Goal: Information Seeking & Learning: Learn about a topic

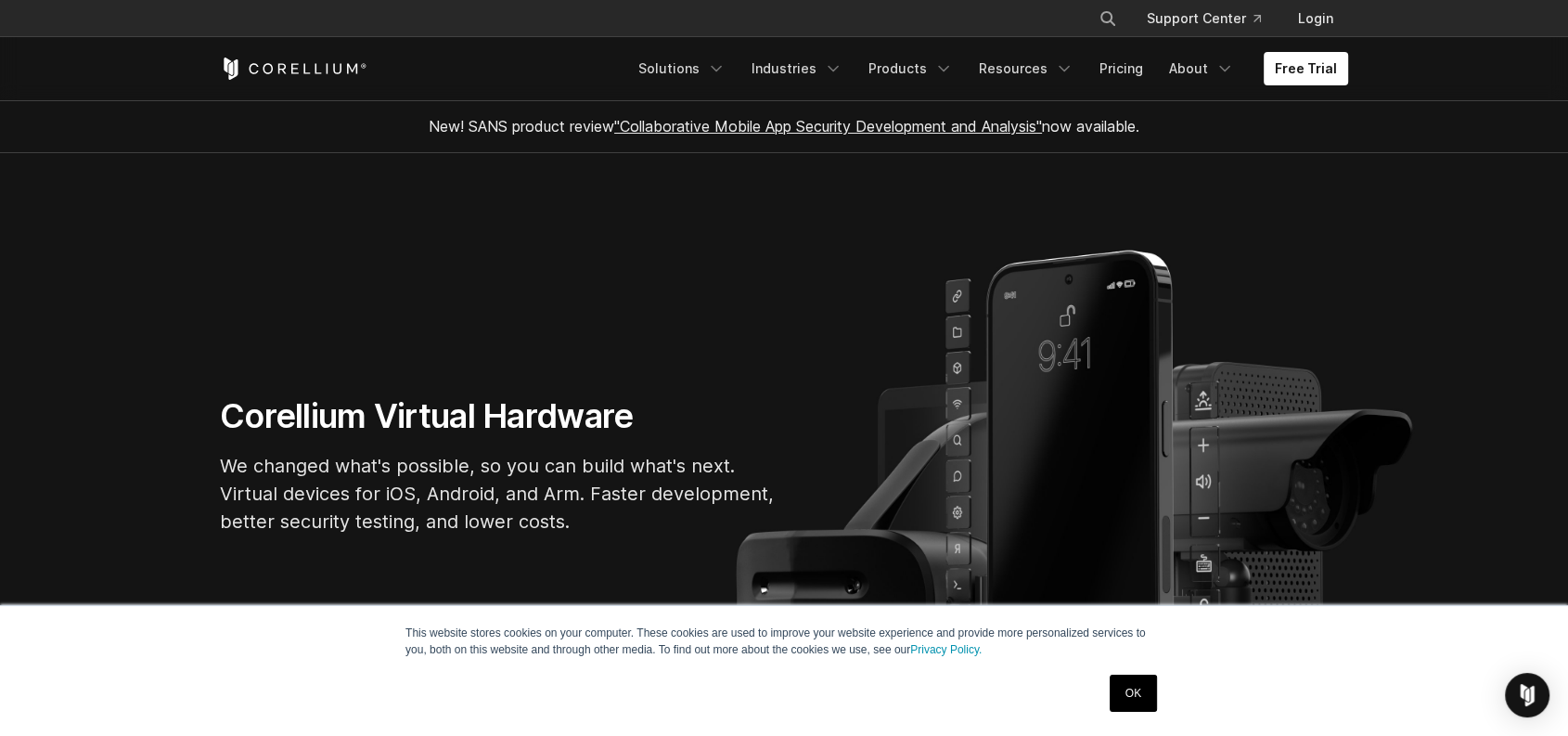
click at [1133, 689] on link "OK" at bounding box center [1133, 694] width 47 height 37
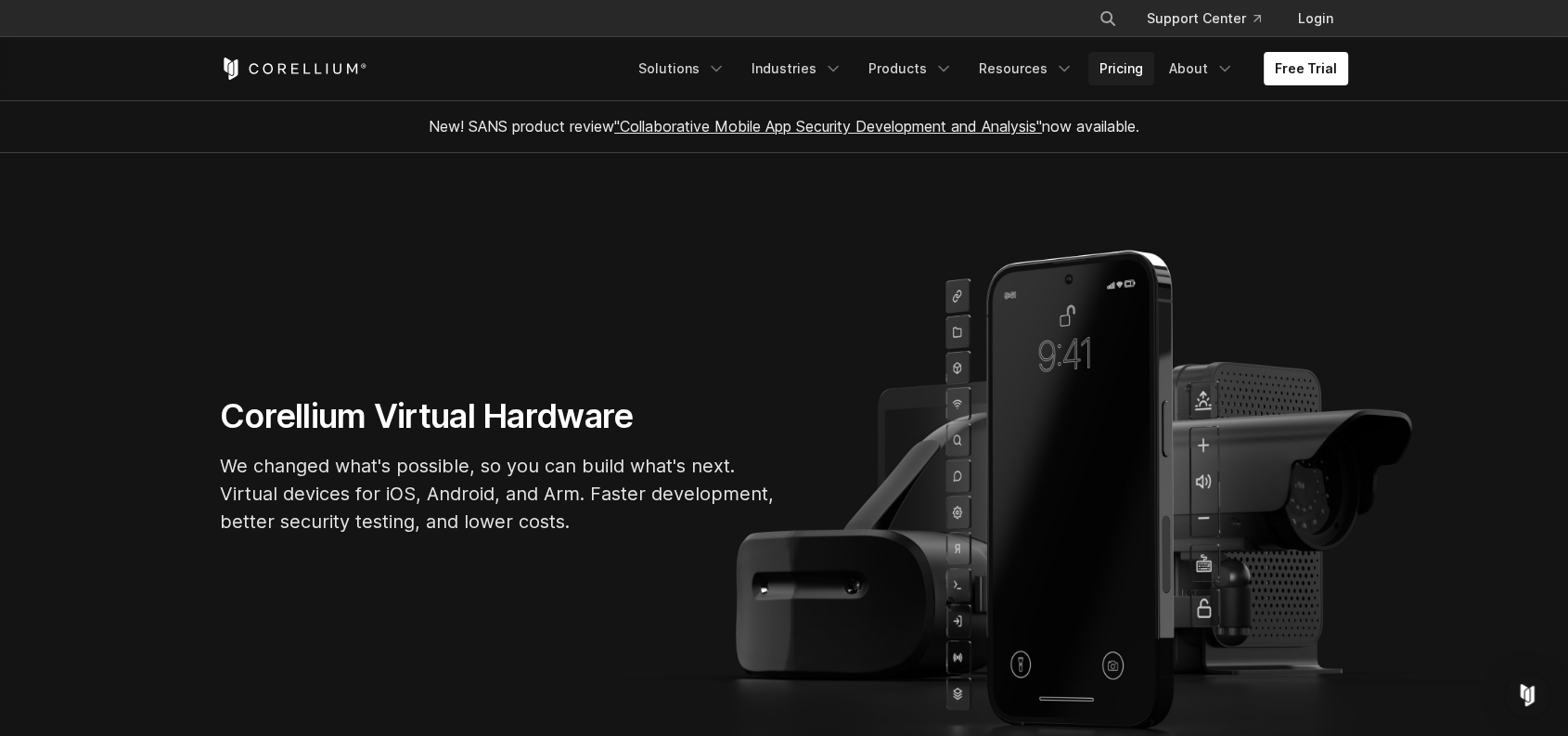
click at [1124, 68] on link "Pricing" at bounding box center [1121, 69] width 66 height 34
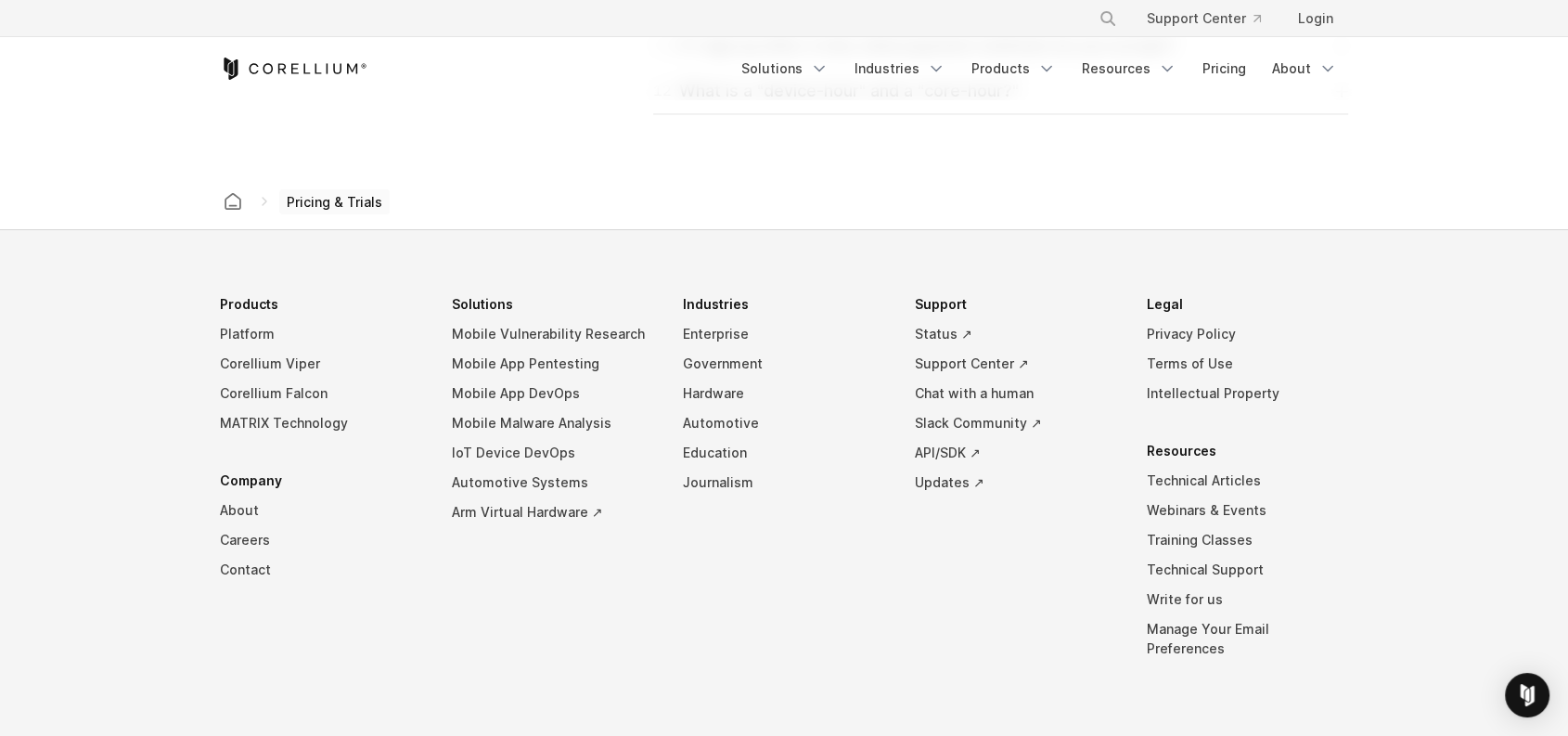
scroll to position [3334, 0]
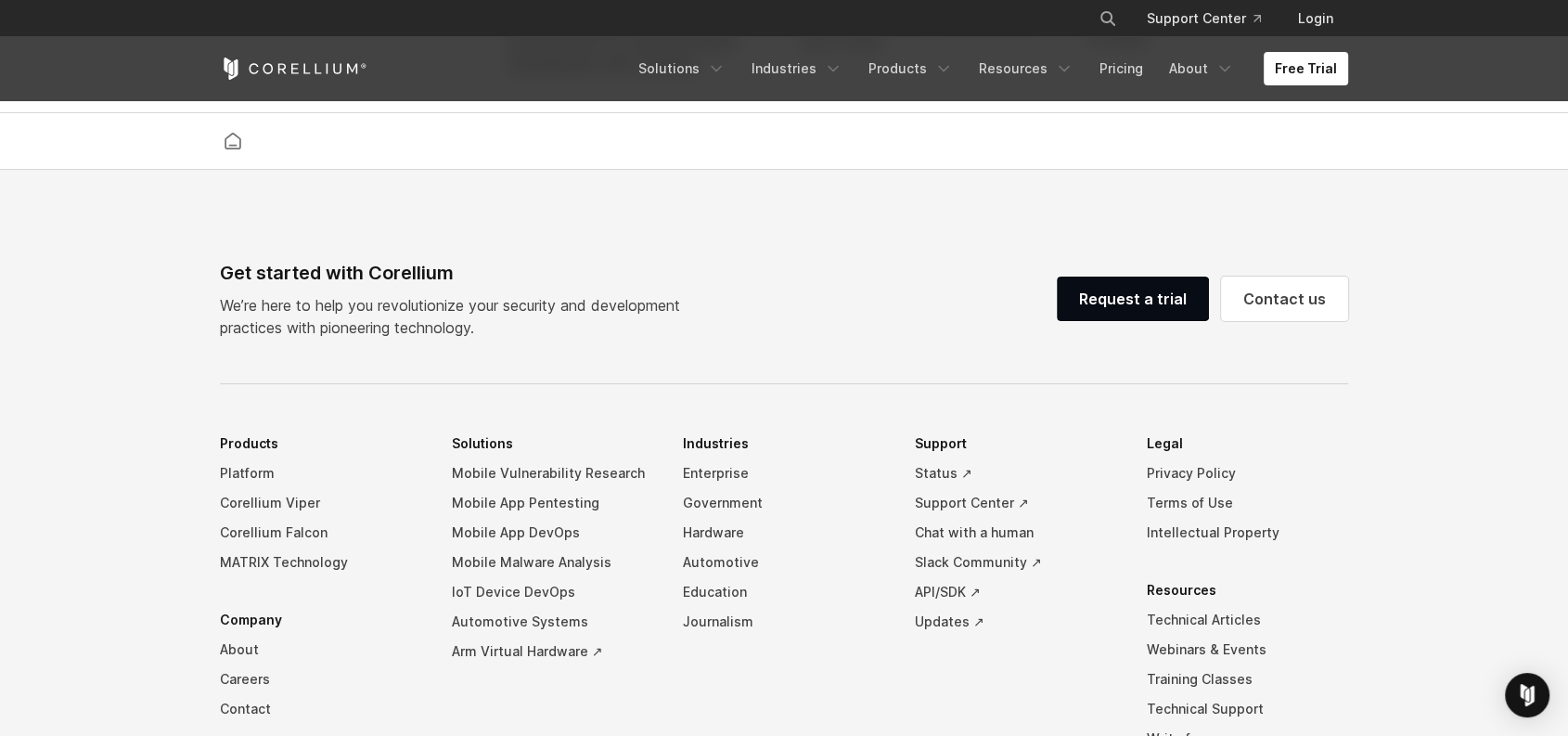
scroll to position [4331, 0]
